Goal: Navigation & Orientation: Find specific page/section

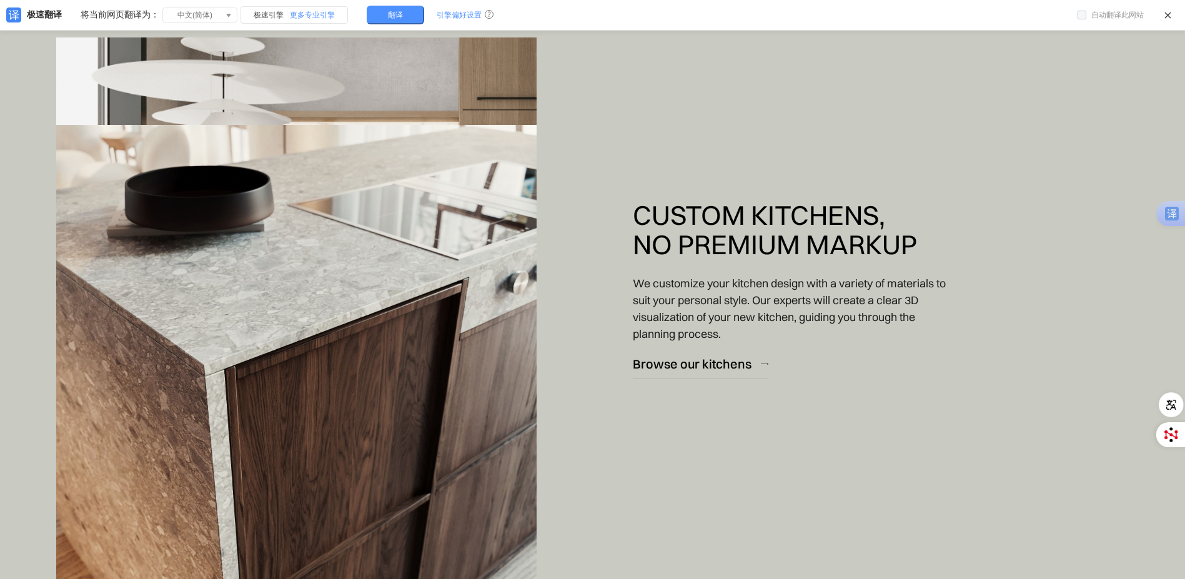
scroll to position [1686, 0]
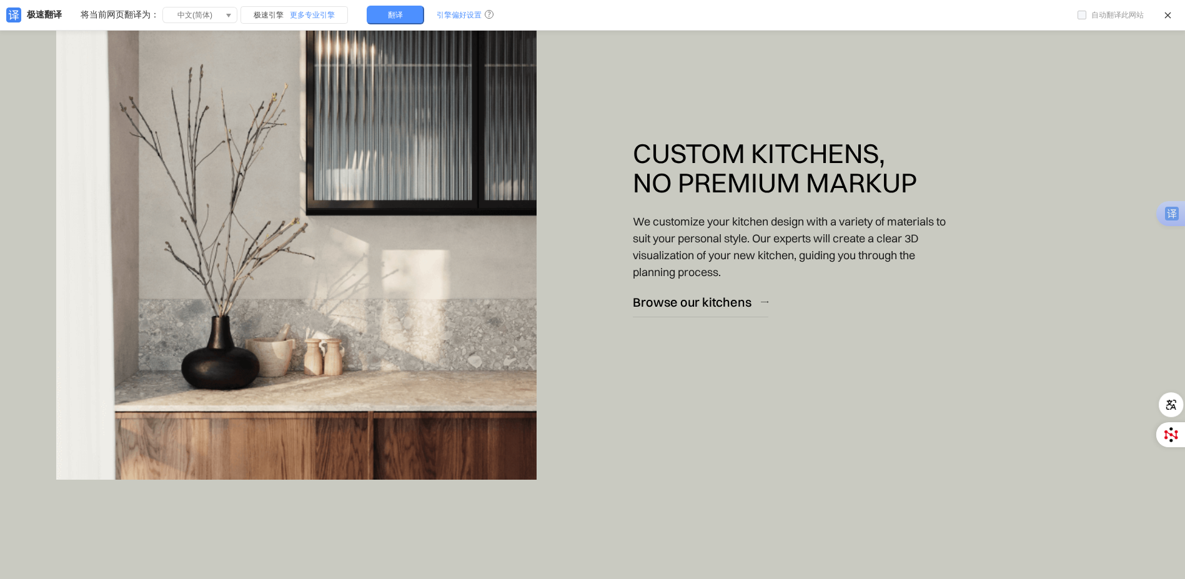
click at [466, 324] on img at bounding box center [296, 228] width 480 height 504
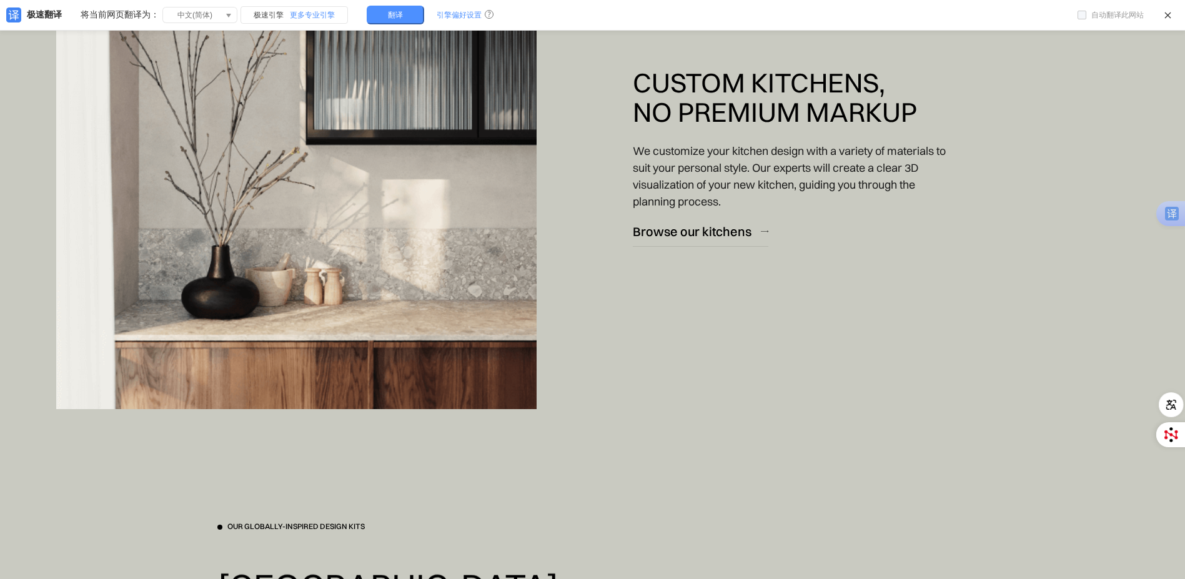
scroll to position [2311, 0]
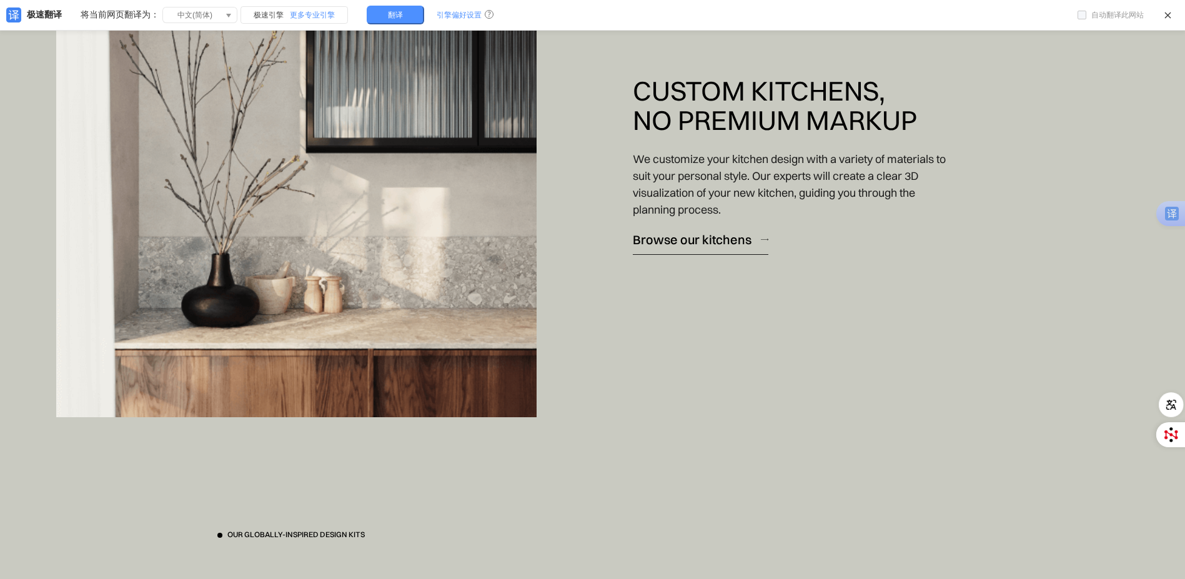
click at [657, 239] on div "Browse our kitchens" at bounding box center [692, 239] width 119 height 17
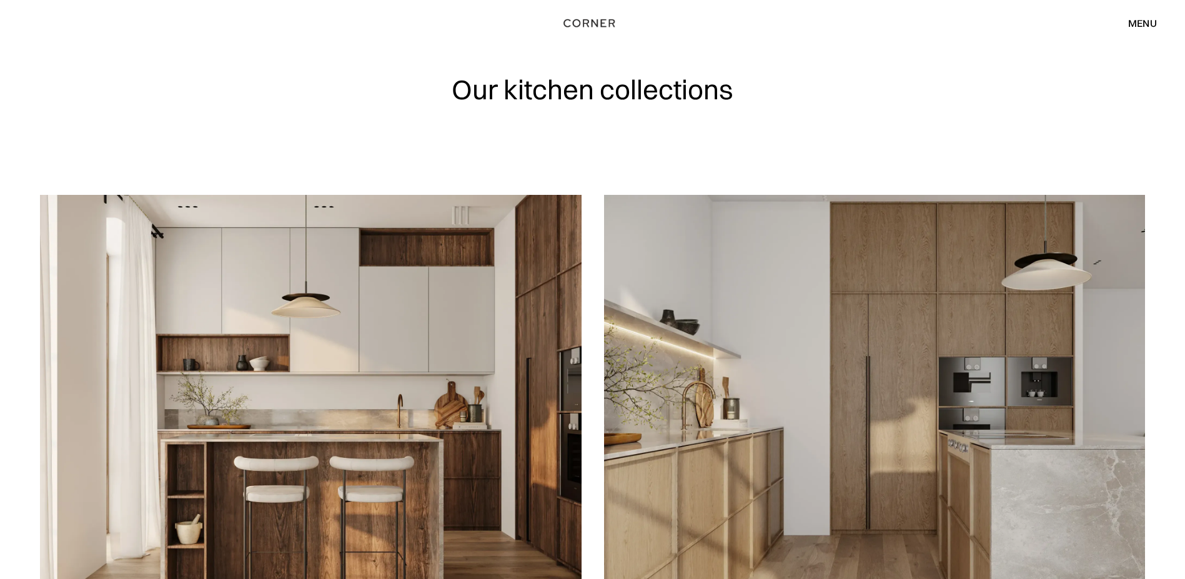
scroll to position [187, 0]
